Goal: Check status: Check status

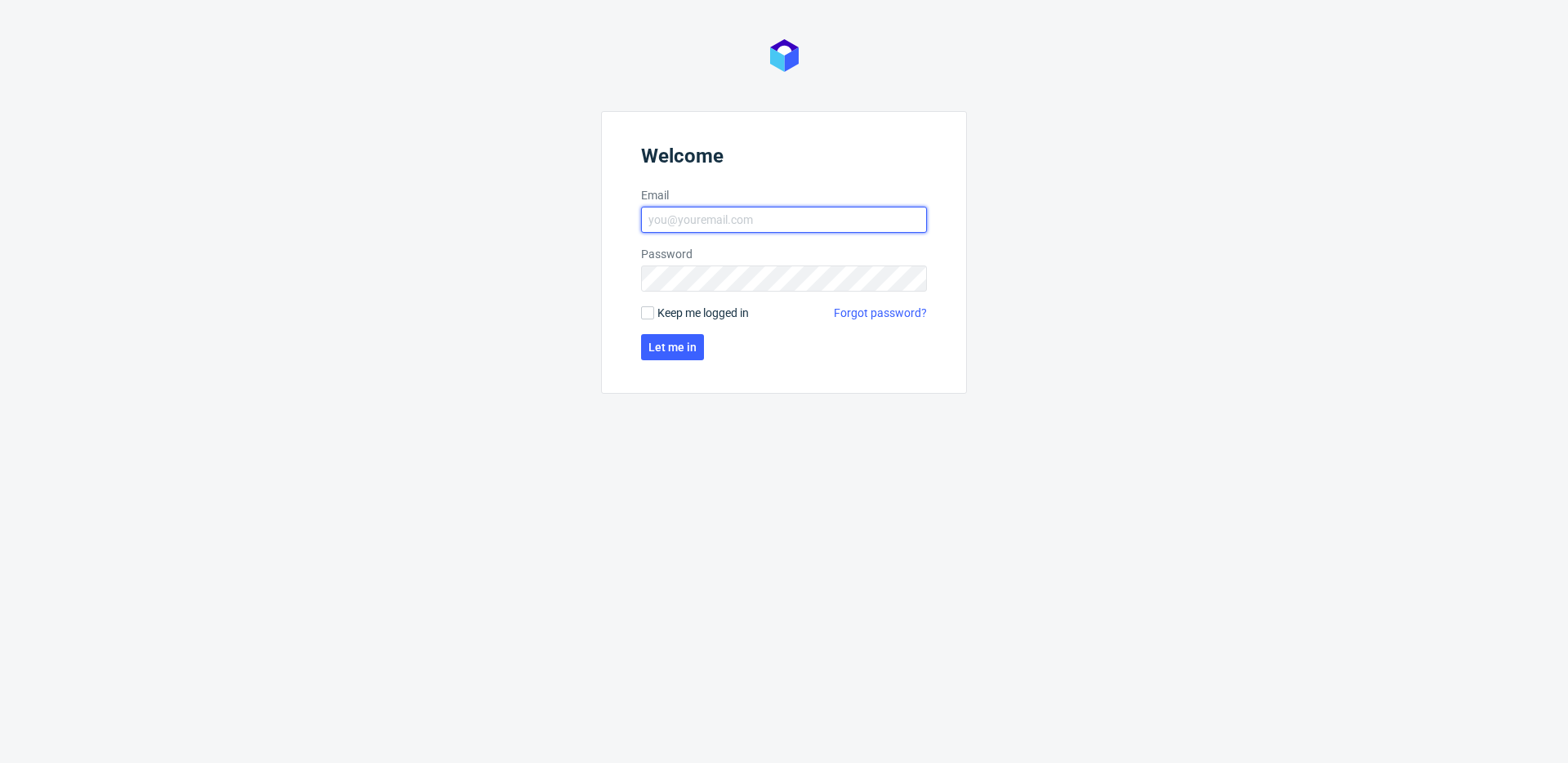
type input "[PERSON_NAME][EMAIL_ADDRESS][PERSON_NAME][DOMAIN_NAME]"
click at [680, 335] on button "Let me in" at bounding box center [672, 347] width 62 height 27
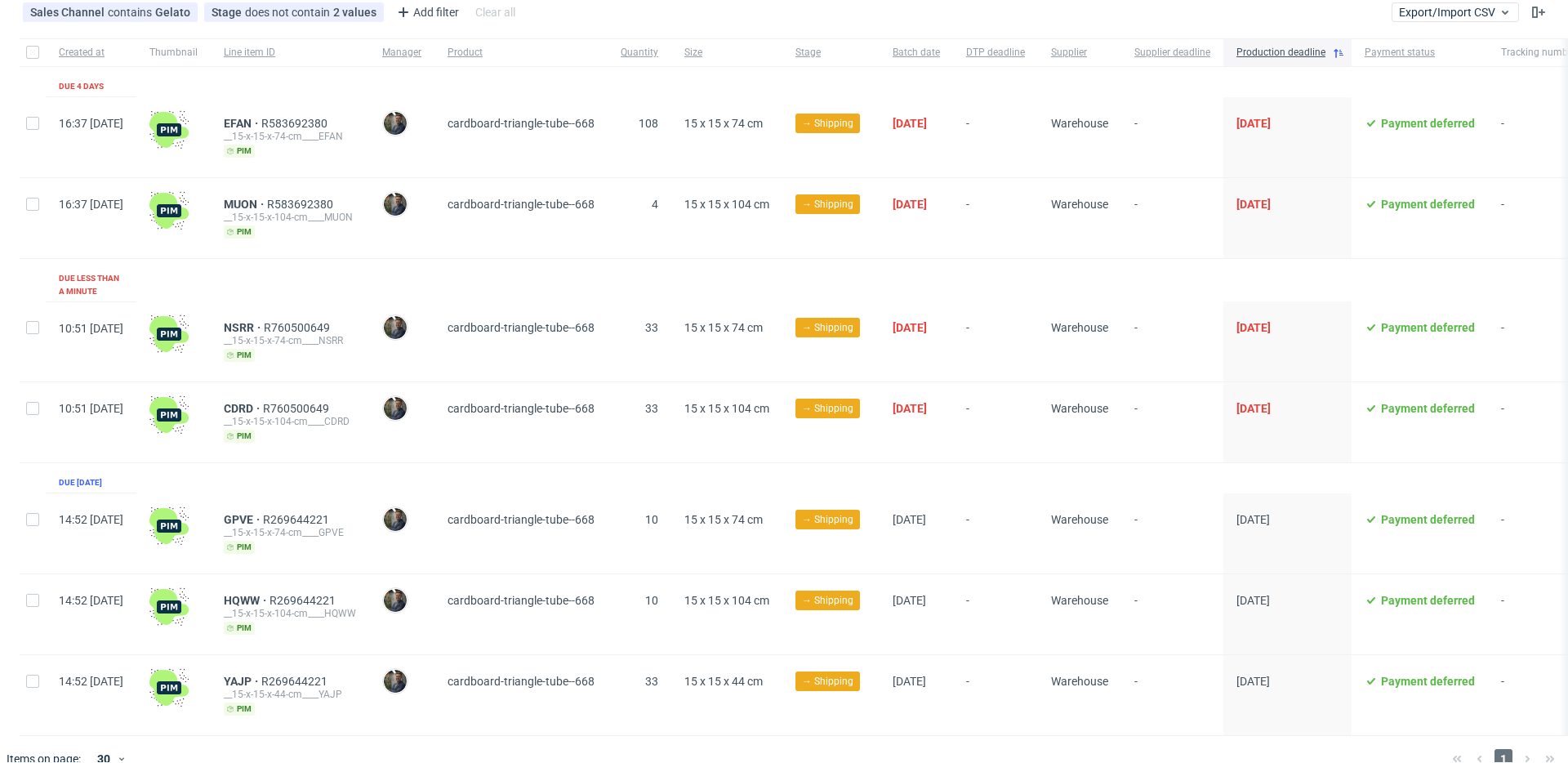
scroll to position [102, 0]
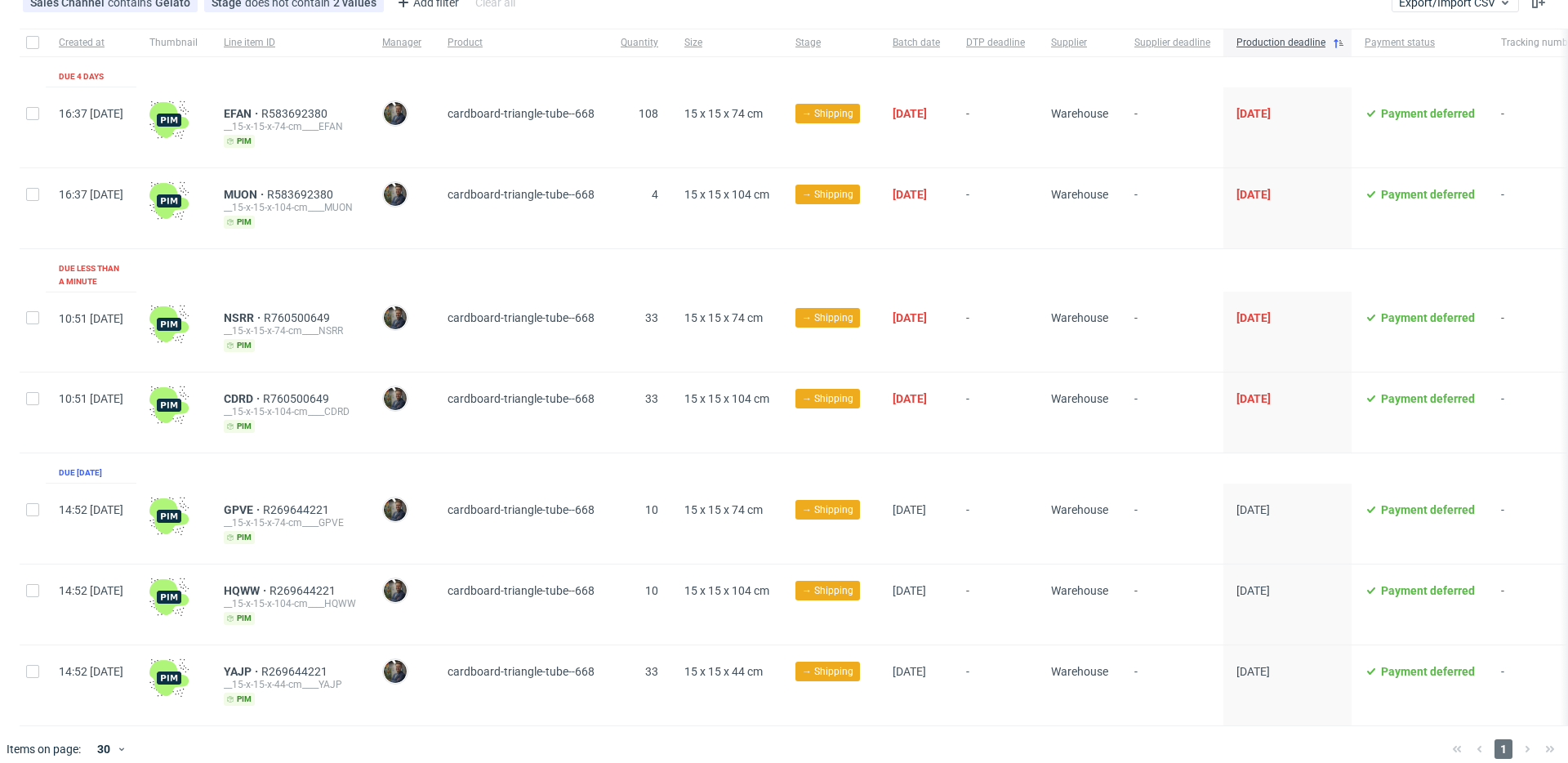
drag, startPoint x: 699, startPoint y: 271, endPoint x: 976, endPoint y: 406, distance: 308.1
click at [976, 406] on div "Created at Thumbnail Line item ID Manager Product Quantity Size Stage Batch dat…" at bounding box center [862, 377] width 1684 height 698
click at [940, 406] on span "[DATE]" at bounding box center [916, 412] width 47 height 41
